Goal: Ask a question

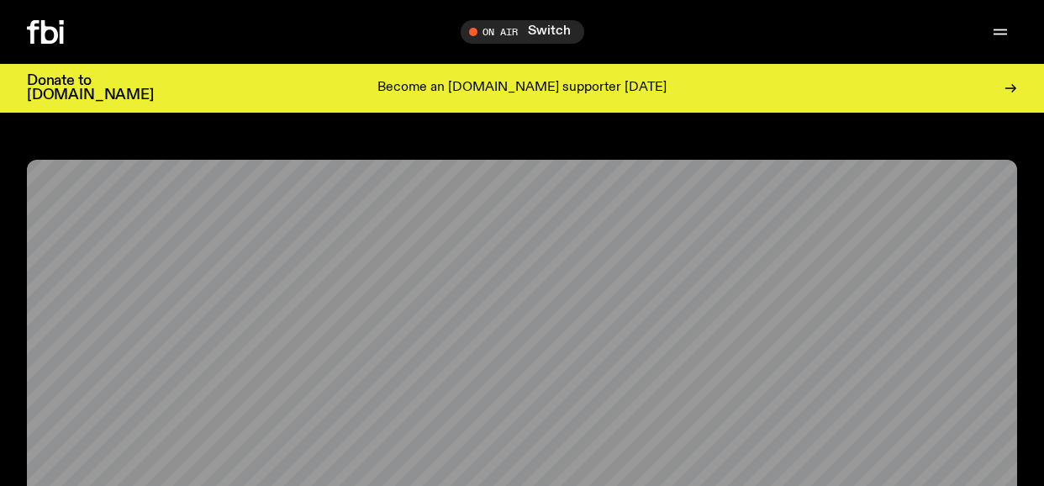
click at [1013, 90] on icon at bounding box center [1013, 89] width 3 height 8
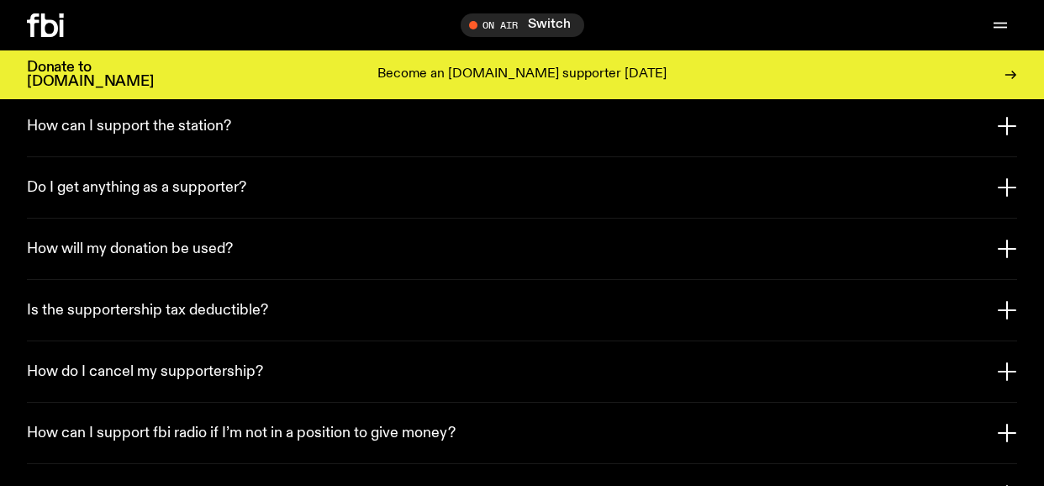
scroll to position [3081, 0]
click at [430, 289] on button "Is the supportership tax deductible?" at bounding box center [522, 309] width 990 height 61
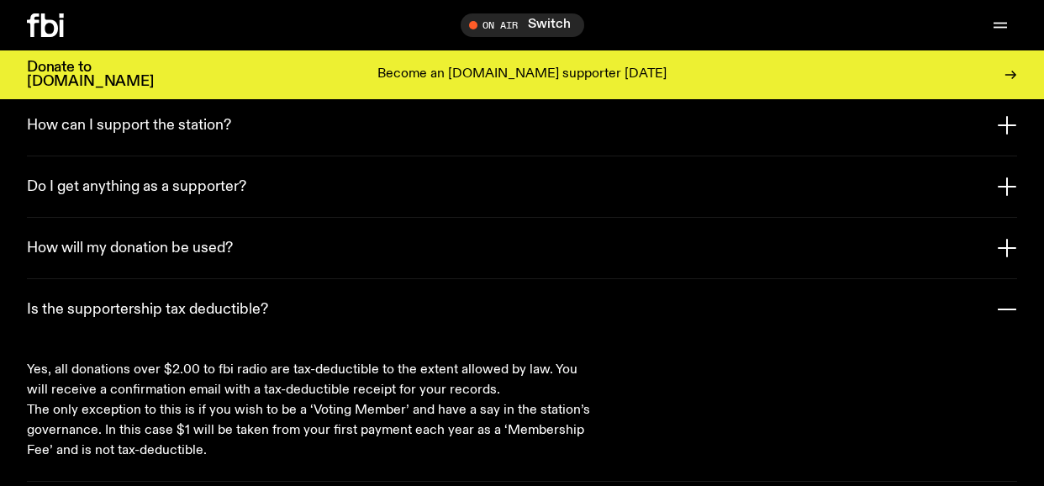
click at [430, 289] on button "Is the supportership tax deductible?" at bounding box center [522, 309] width 990 height 61
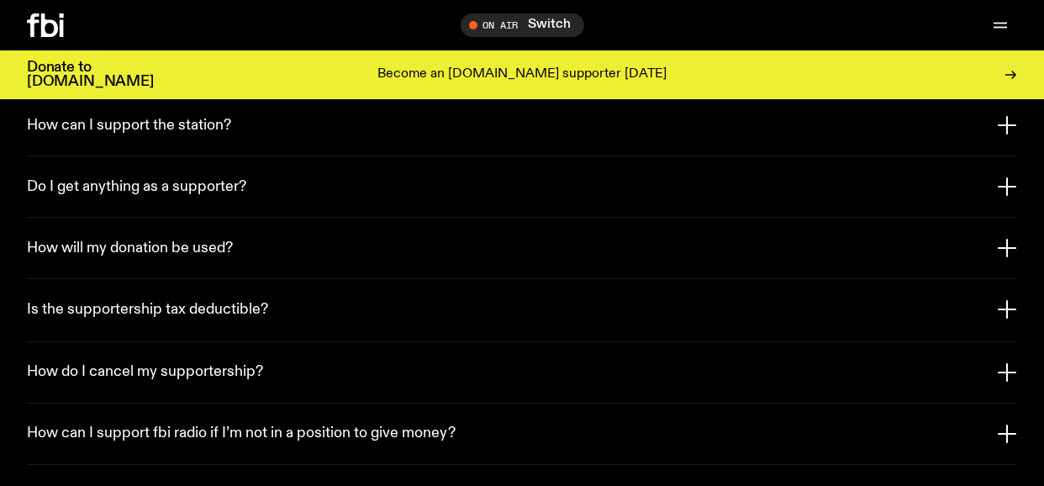
scroll to position [3145, 0]
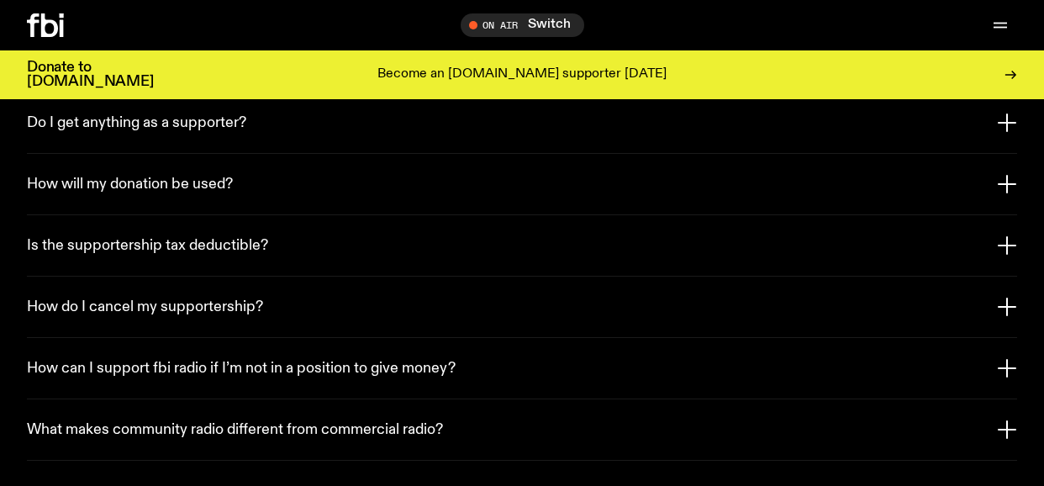
click at [430, 291] on button "How do I cancel my supportership?" at bounding box center [522, 306] width 990 height 61
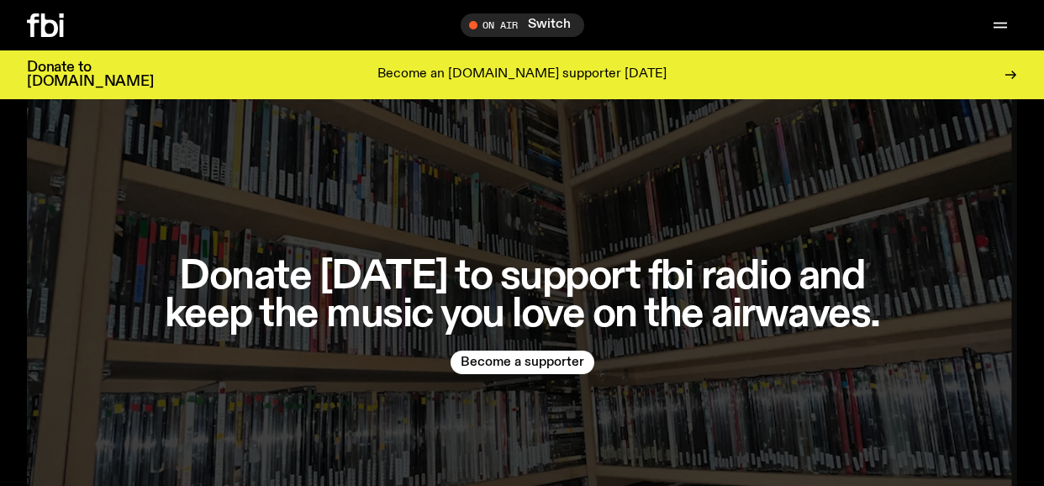
scroll to position [3863, 0]
